Goal: Task Accomplishment & Management: Manage account settings

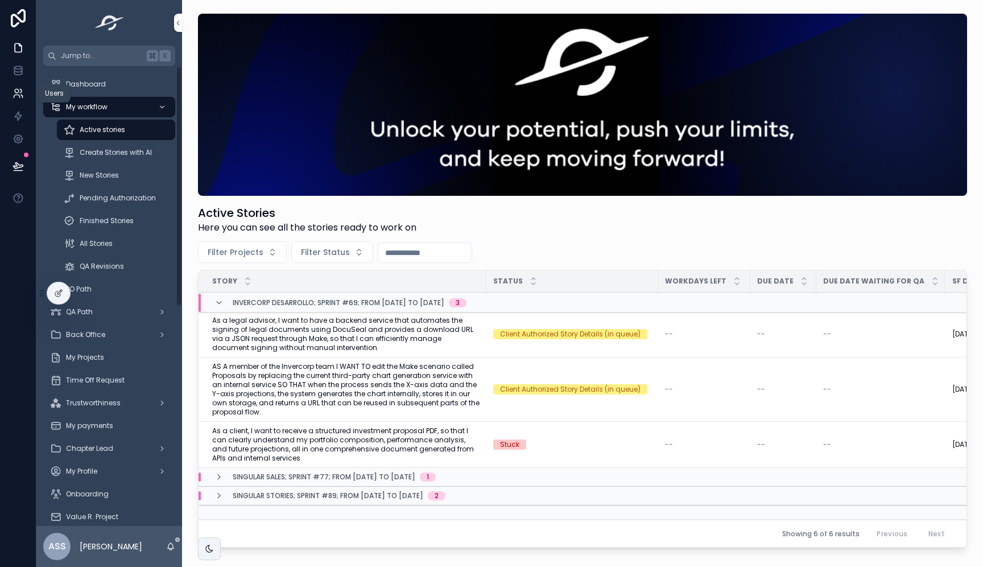
click at [13, 90] on icon at bounding box center [18, 93] width 11 height 11
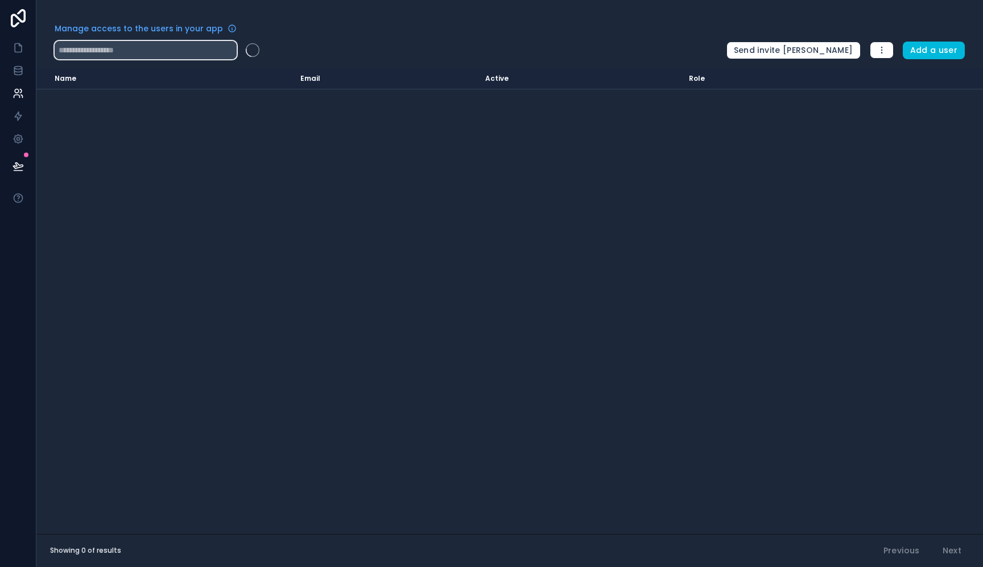
click at [182, 51] on input "text" at bounding box center [146, 50] width 182 height 18
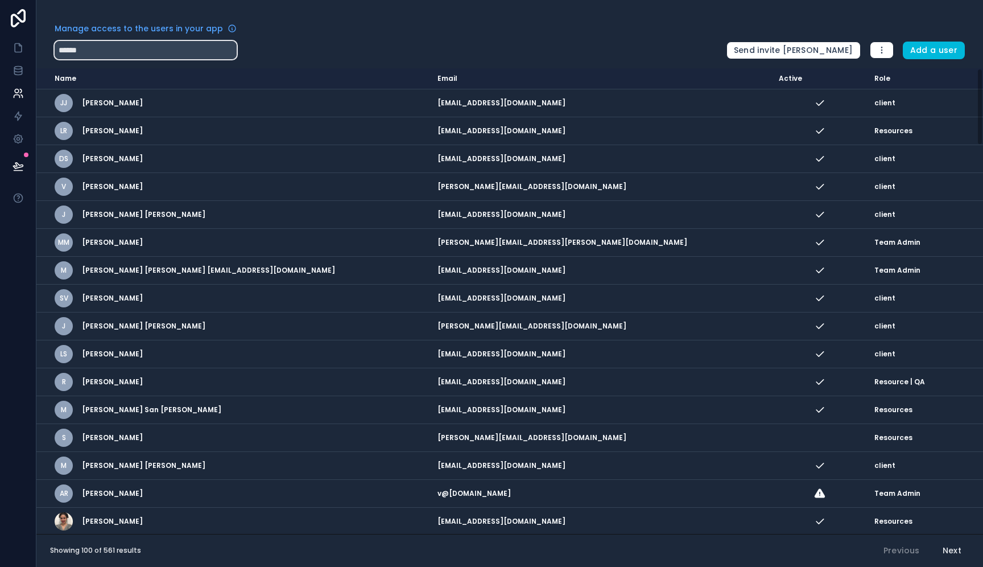
type input "******"
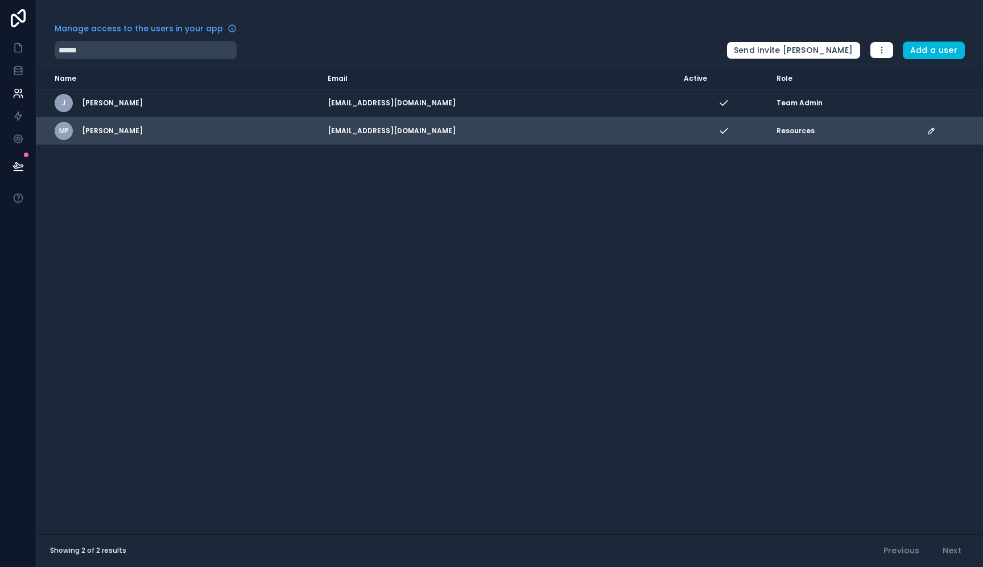
click at [932, 131] on icon "scrollable content" at bounding box center [931, 130] width 9 height 9
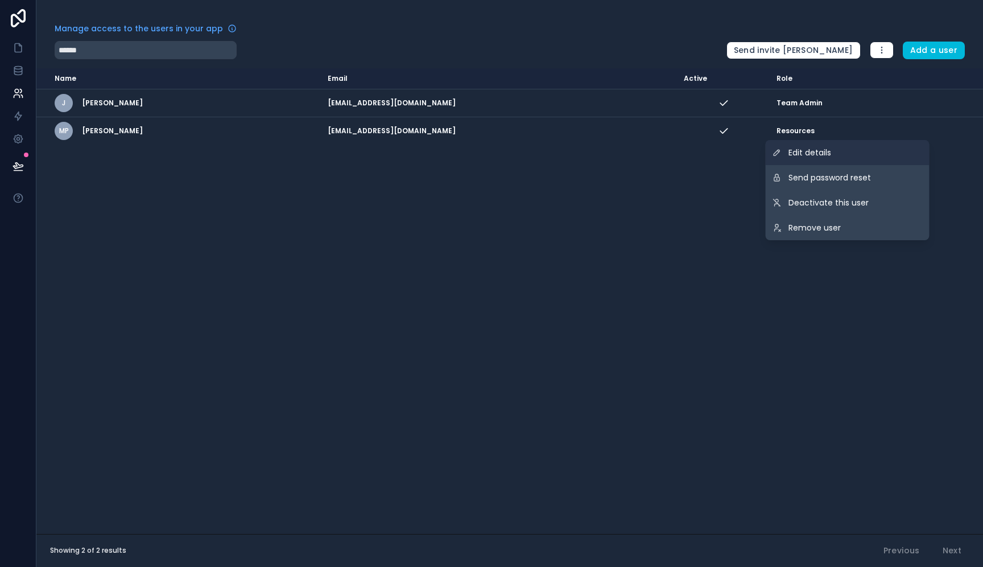
click at [851, 154] on link "Edit details" at bounding box center [848, 152] width 164 height 25
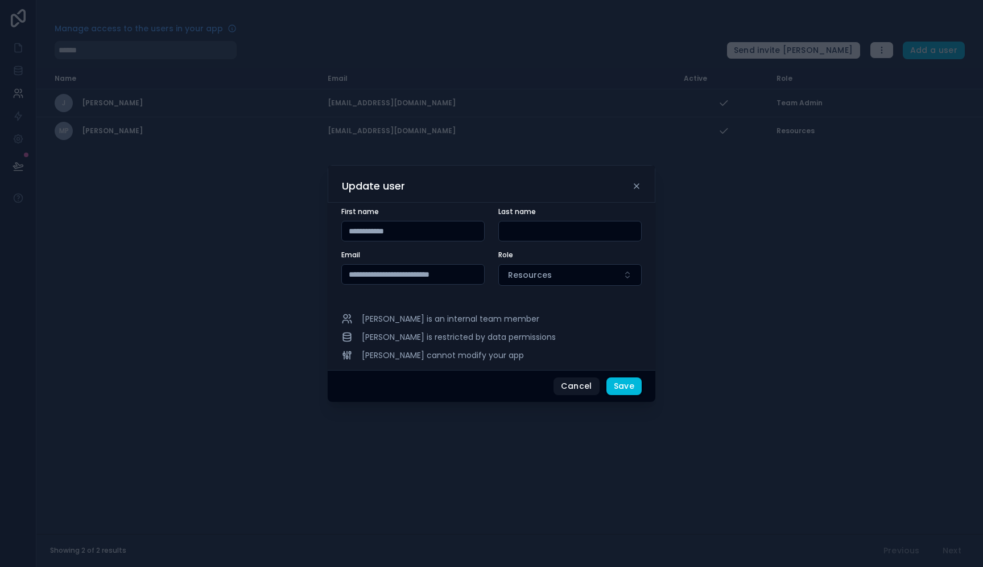
click at [547, 235] on input "text" at bounding box center [570, 231] width 142 height 16
click at [525, 277] on span "Resources" at bounding box center [530, 274] width 44 height 11
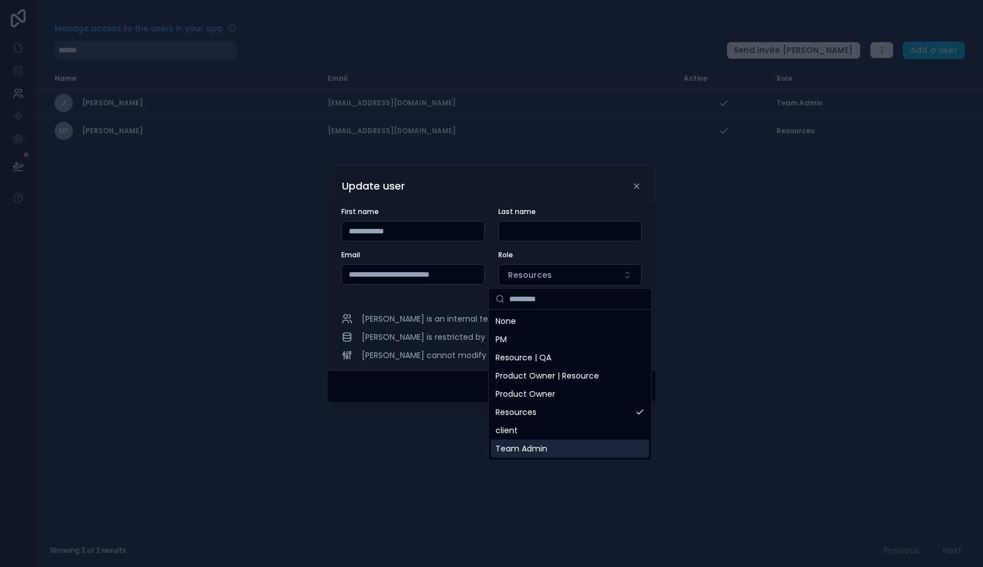
click at [535, 450] on span "Team Admin" at bounding box center [522, 448] width 52 height 11
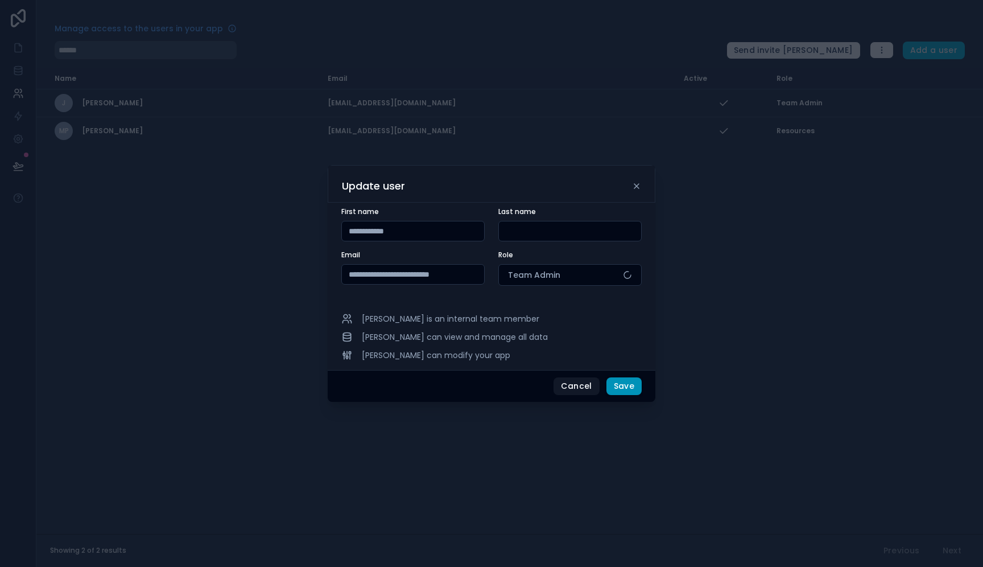
click at [625, 385] on button "Save" at bounding box center [624, 386] width 35 height 18
